Goal: Information Seeking & Learning: Check status

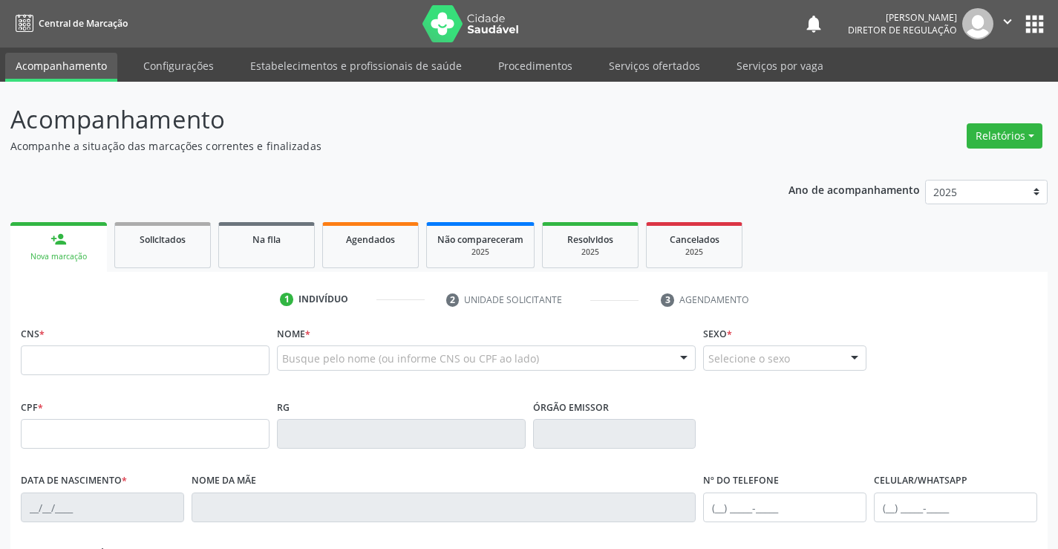
click at [650, 70] on link "Serviços ofertados" at bounding box center [654, 66] width 112 height 26
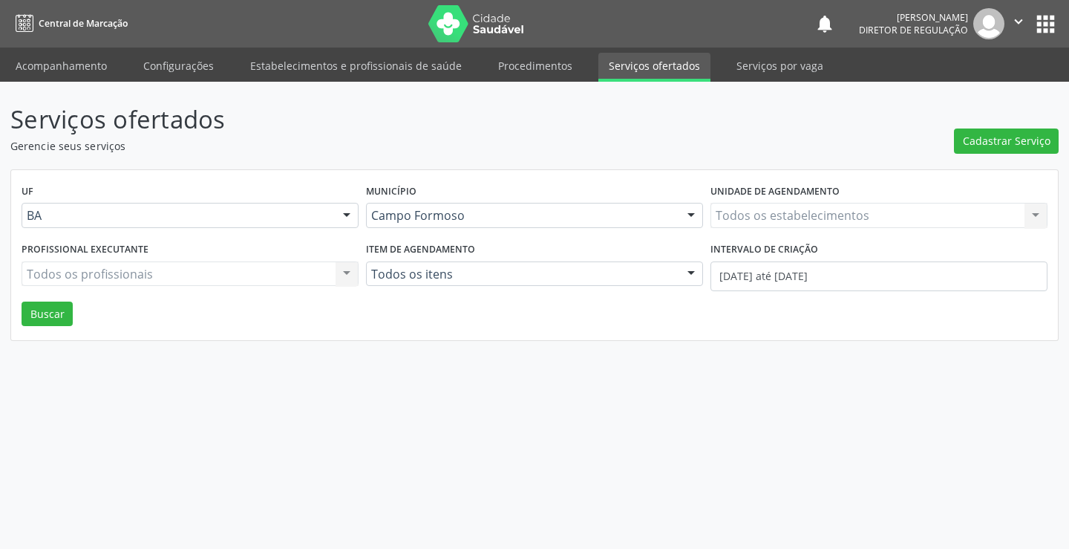
click at [841, 220] on div "Todos os estabelecimentos Todos os estabelecimentos Nenhum resultado encontrado…" at bounding box center [878, 215] width 337 height 25
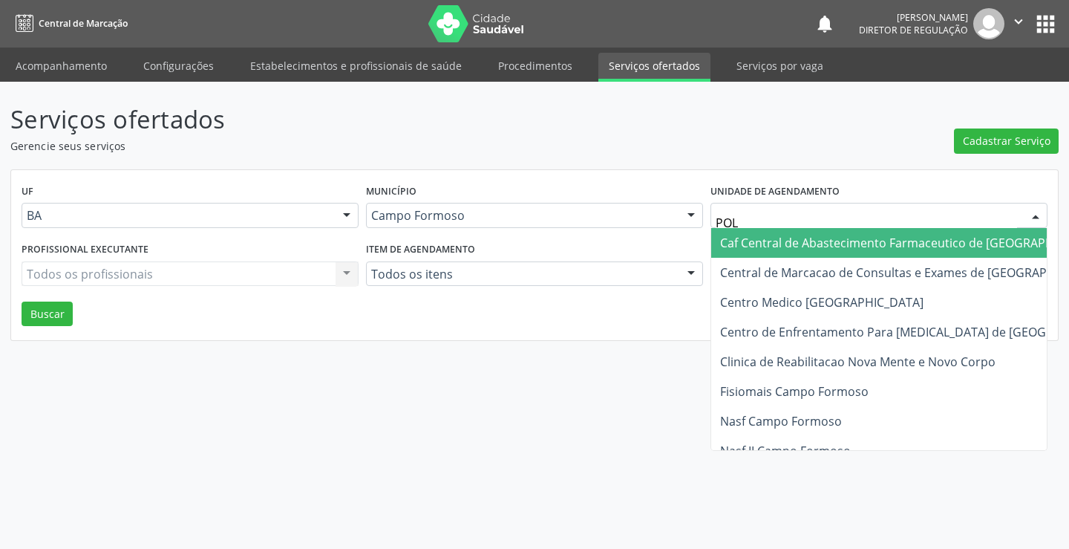
type input "POLI"
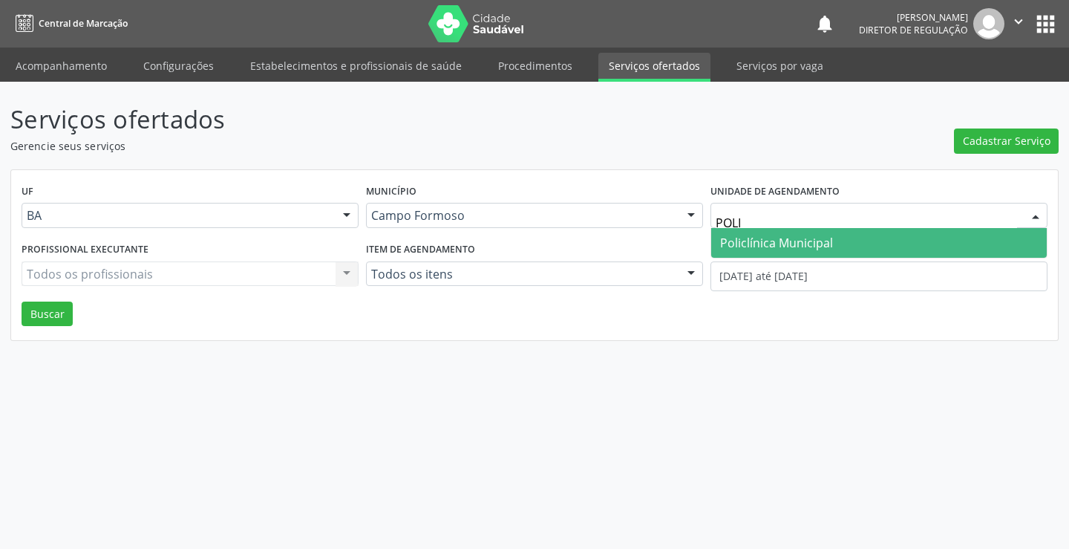
click at [828, 255] on span "Policlínica Municipal" at bounding box center [879, 243] width 336 height 30
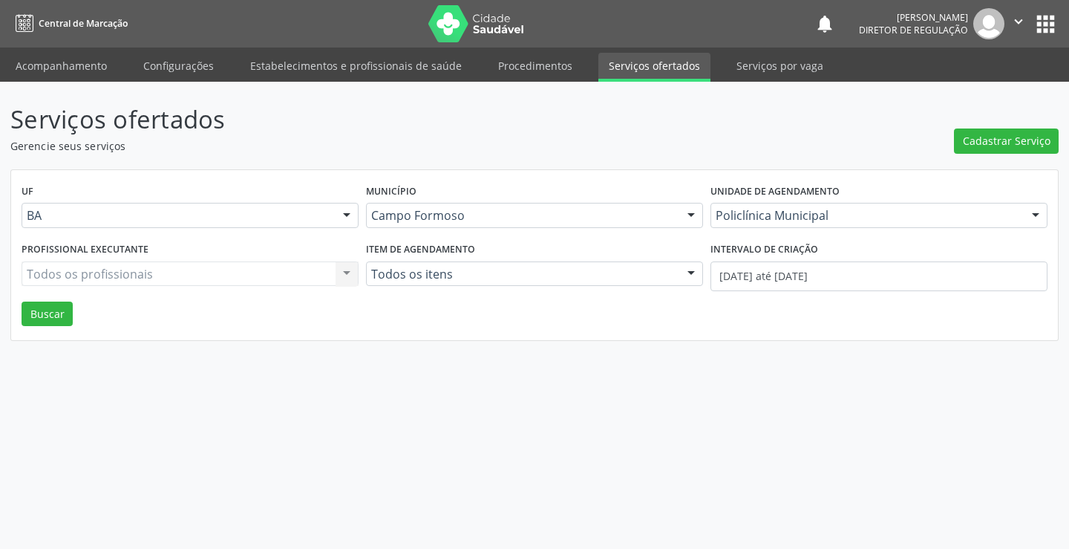
click at [209, 278] on div "Todos os profissionais Todos os profissionais Nenhum resultado encontrado para:…" at bounding box center [190, 273] width 337 height 25
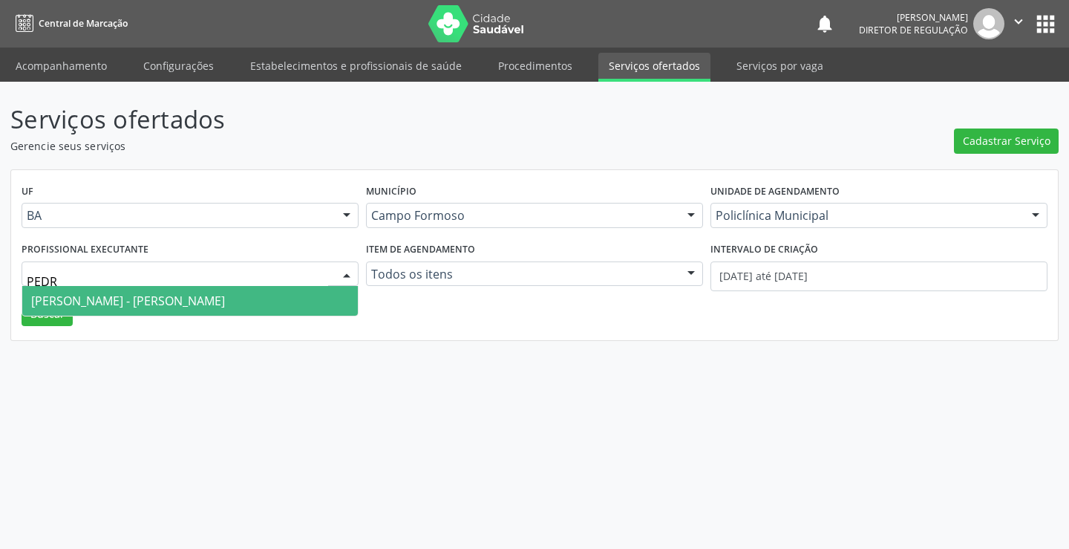
type input "[PERSON_NAME]"
drag, startPoint x: 209, startPoint y: 310, endPoint x: 413, endPoint y: 309, distance: 204.1
click at [215, 310] on span "[PERSON_NAME] - [PERSON_NAME]" at bounding box center [190, 301] width 336 height 30
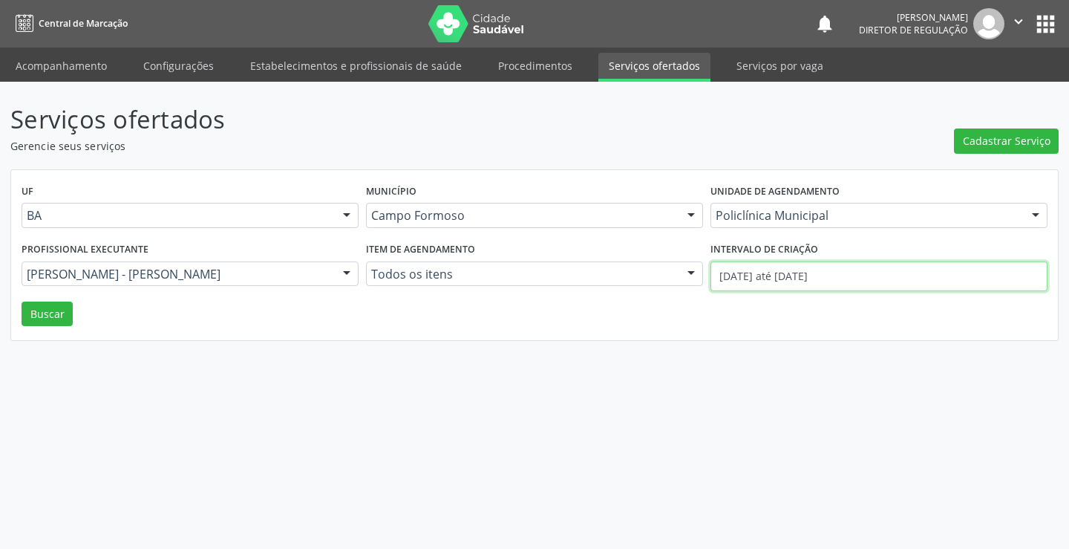
click at [920, 272] on input "[DATE] até [DATE]" at bounding box center [878, 276] width 337 height 30
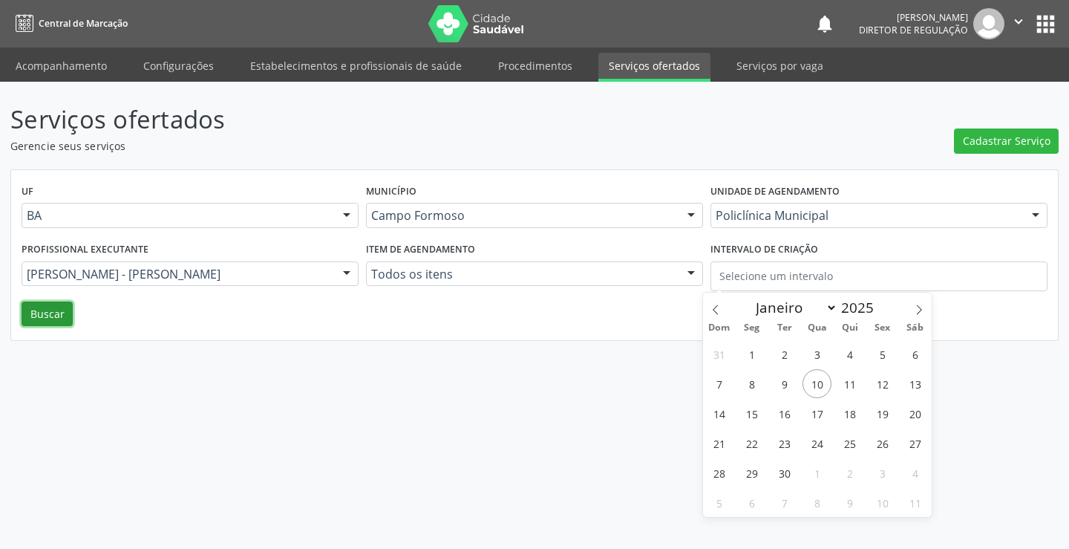
click at [36, 308] on button "Buscar" at bounding box center [47, 313] width 51 height 25
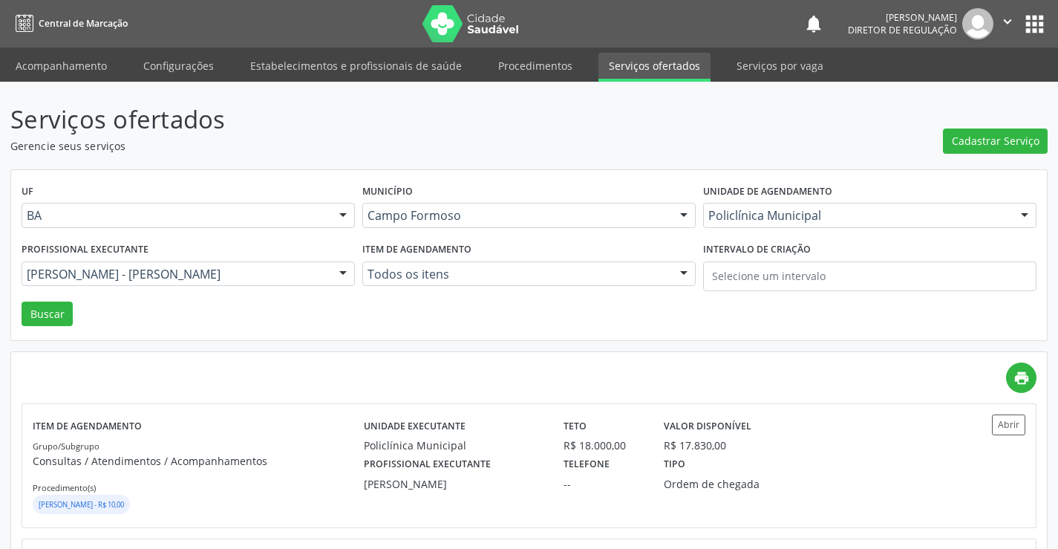
scroll to position [148, 0]
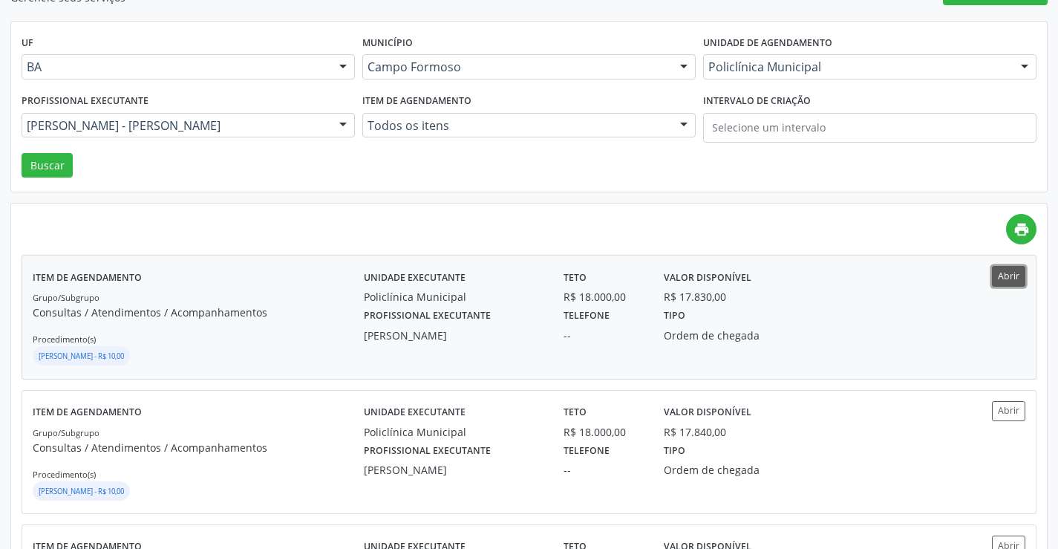
click at [1014, 273] on button "Abrir" at bounding box center [1008, 276] width 33 height 20
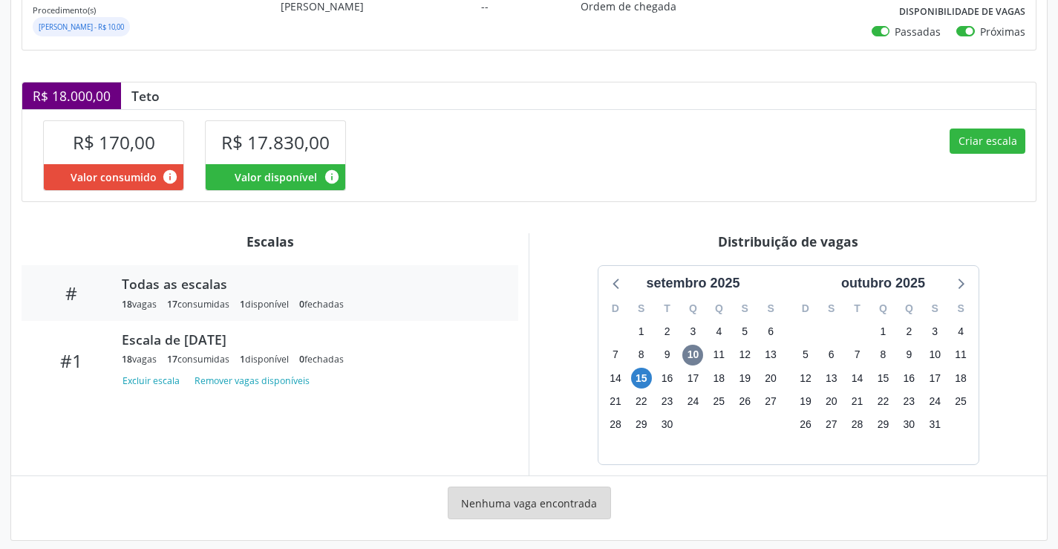
scroll to position [266, 0]
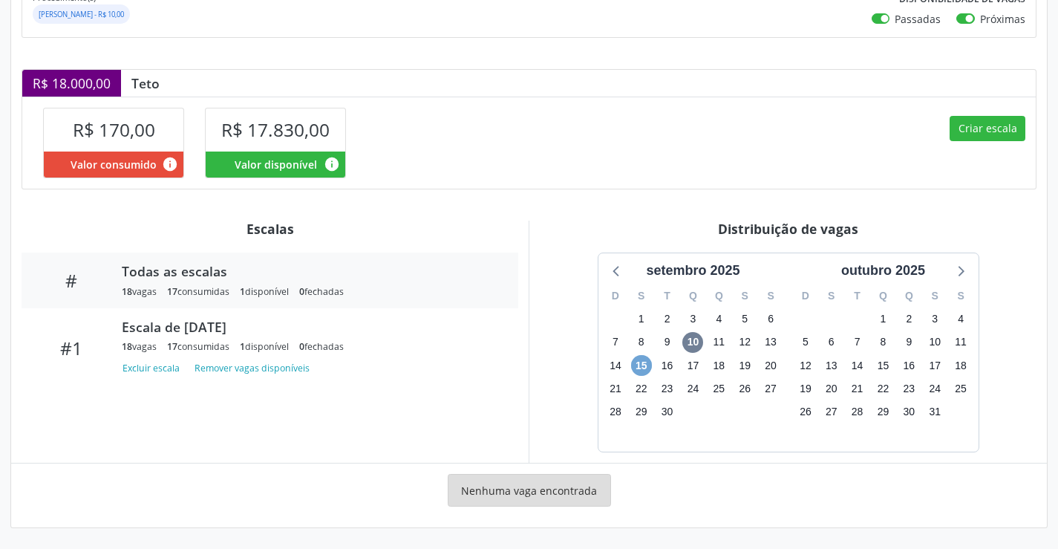
click at [651, 367] on span "15" at bounding box center [641, 365] width 21 height 21
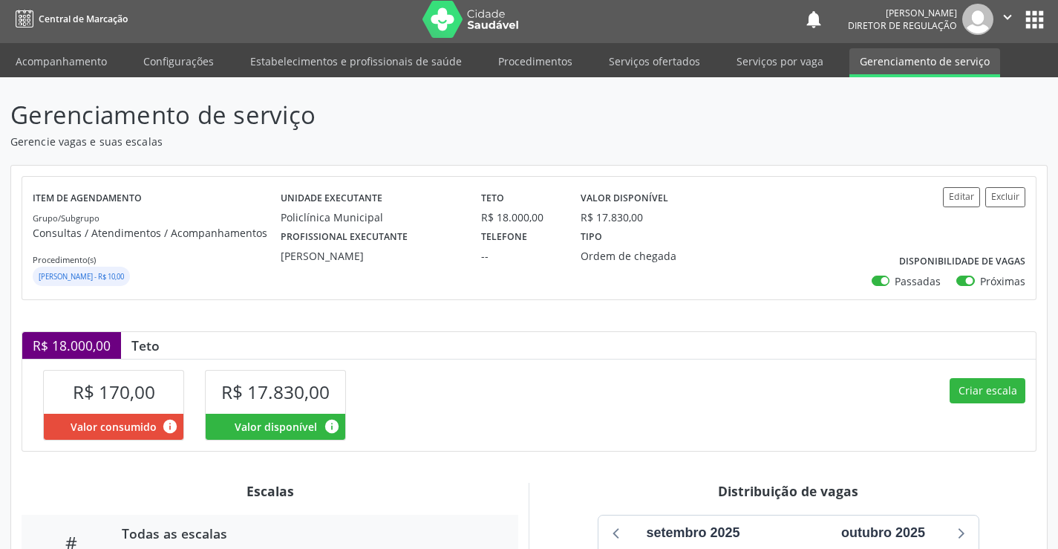
scroll to position [0, 0]
